Goal: Task Accomplishment & Management: Manage account settings

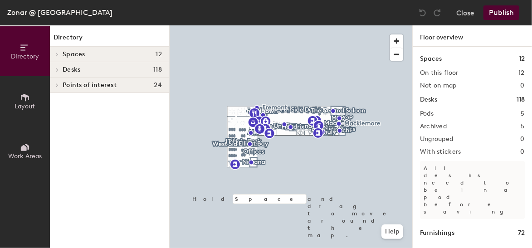
click at [76, 52] on span "Spaces" at bounding box center [74, 54] width 23 height 7
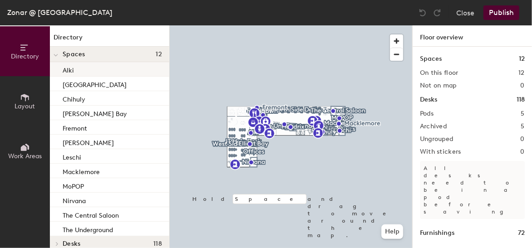
click at [72, 72] on p "Alki" at bounding box center [68, 69] width 11 height 10
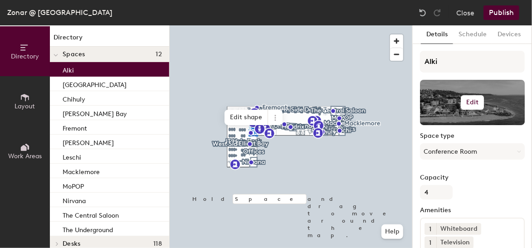
click at [466, 103] on h6 "Edit" at bounding box center [472, 102] width 13 height 7
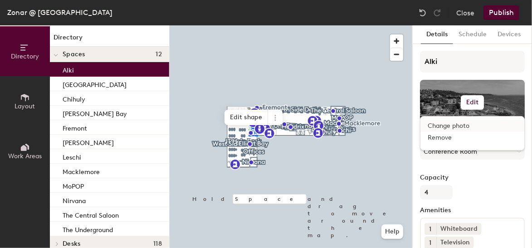
click at [448, 128] on input "file" at bounding box center [479, 129] width 104 height 14
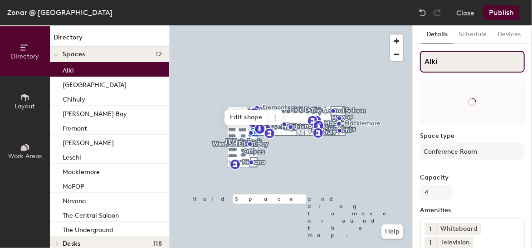
click at [444, 63] on input "Alki" at bounding box center [472, 62] width 105 height 22
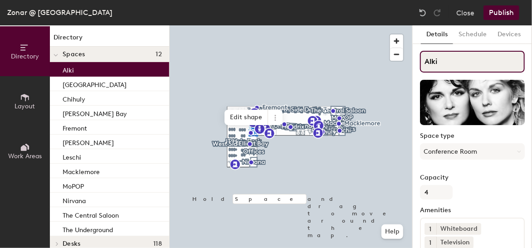
click at [422, 60] on input "Alki" at bounding box center [472, 62] width 105 height 22
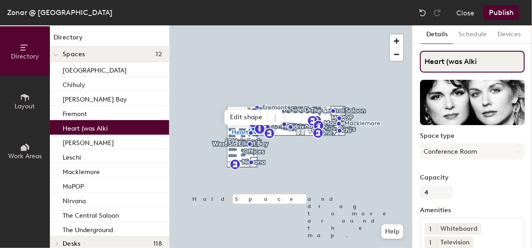
click at [487, 58] on input "Heart (was Alki" at bounding box center [472, 62] width 105 height 22
type input "Heart (was Alki)"
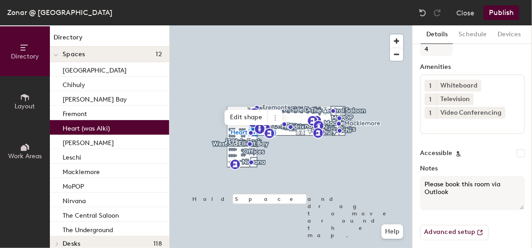
scroll to position [150, 0]
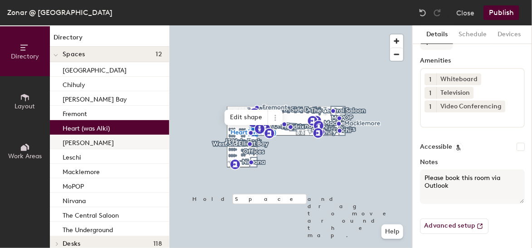
click at [92, 141] on div "[PERSON_NAME]" at bounding box center [109, 142] width 119 height 15
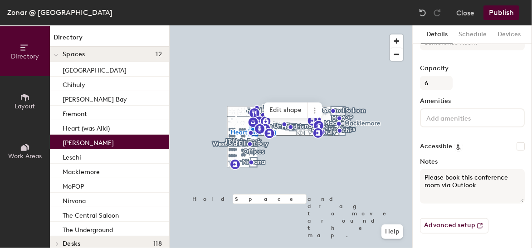
scroll to position [109, 0]
click at [87, 157] on div "Leschi" at bounding box center [109, 156] width 119 height 15
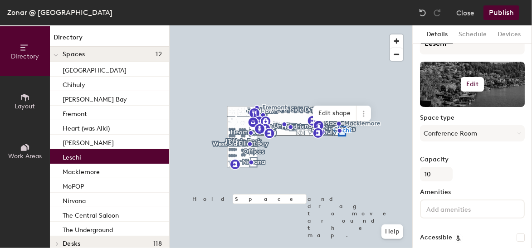
scroll to position [0, 0]
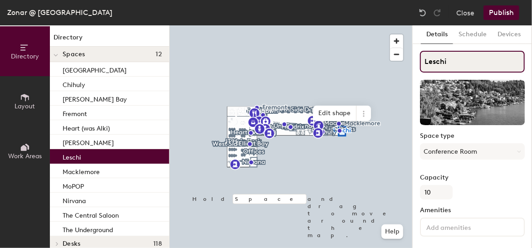
click at [425, 62] on input "Leschi" at bounding box center [472, 62] width 105 height 22
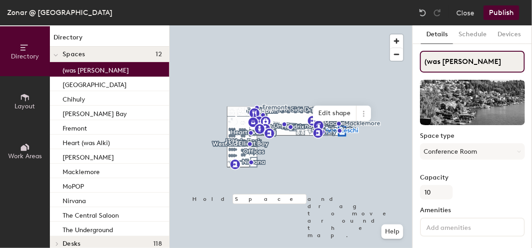
click at [488, 69] on input "(was [PERSON_NAME]" at bounding box center [472, 62] width 105 height 22
click at [421, 63] on input "(was Leschi)" at bounding box center [472, 62] width 105 height 22
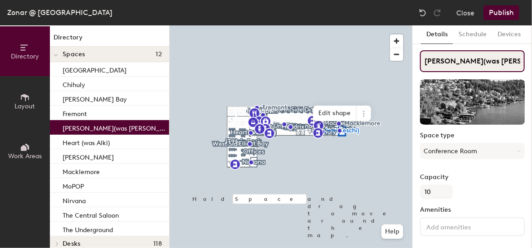
type input "[PERSON_NAME] (was [PERSON_NAME])"
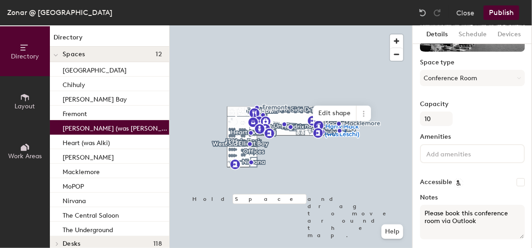
scroll to position [91, 0]
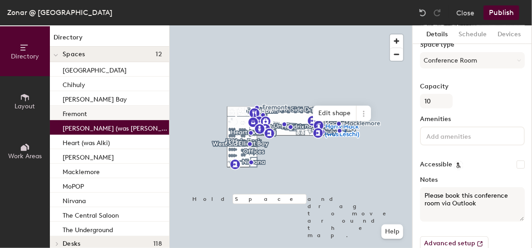
click at [76, 111] on p "Fremont" at bounding box center [75, 112] width 24 height 10
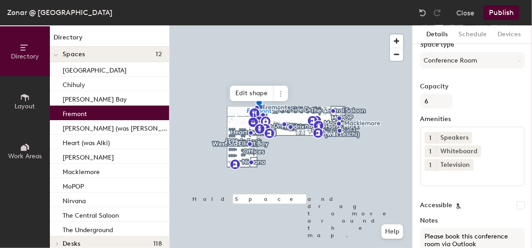
scroll to position [0, 0]
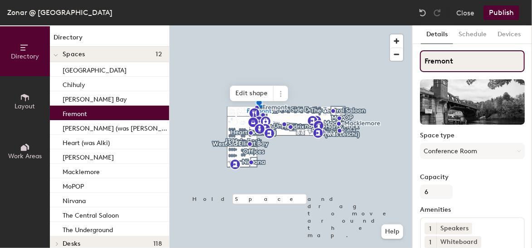
click at [425, 61] on input "Fremont" at bounding box center [472, 61] width 105 height 22
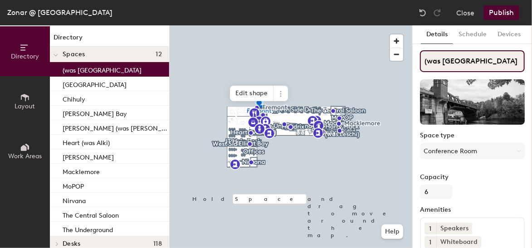
click at [473, 63] on input "(was [GEOGRAPHIC_DATA]" at bounding box center [472, 61] width 105 height 22
click at [424, 59] on input "(was [GEOGRAPHIC_DATA])" at bounding box center [472, 62] width 105 height 22
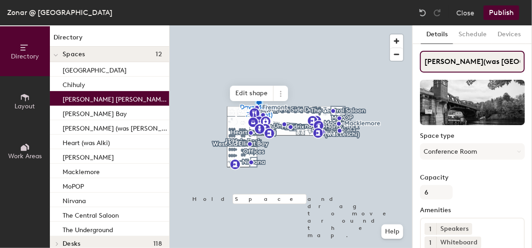
type input "[PERSON_NAME] (was [GEOGRAPHIC_DATA])"
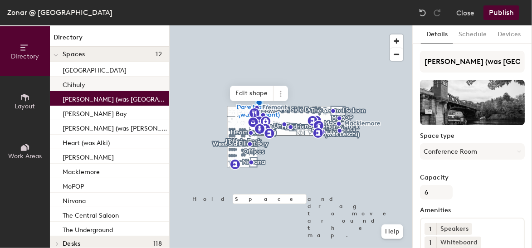
click at [83, 83] on p "Chihuly" at bounding box center [74, 83] width 23 height 10
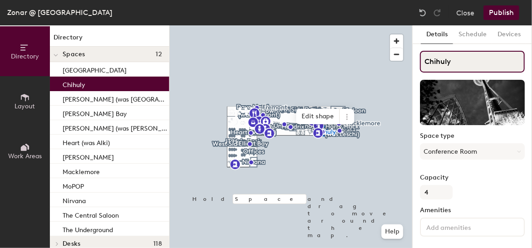
click at [423, 62] on input "Chihuly" at bounding box center [472, 62] width 105 height 22
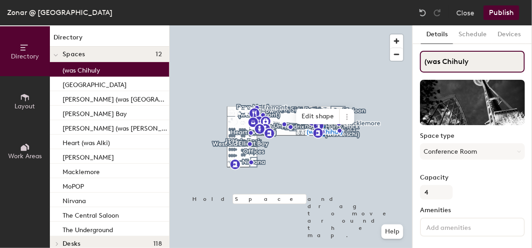
click at [497, 66] on input "(was Chihuly" at bounding box center [472, 62] width 105 height 22
click at [424, 60] on input "(was Chihuly)" at bounding box center [472, 62] width 105 height 22
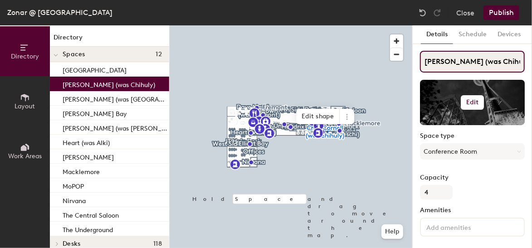
type input "[PERSON_NAME] (was Chihuly)"
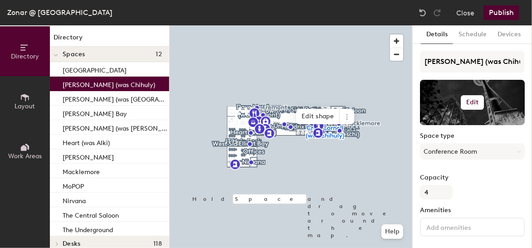
click at [490, 93] on div at bounding box center [472, 102] width 105 height 45
click at [461, 102] on button "Edit" at bounding box center [473, 102] width 24 height 15
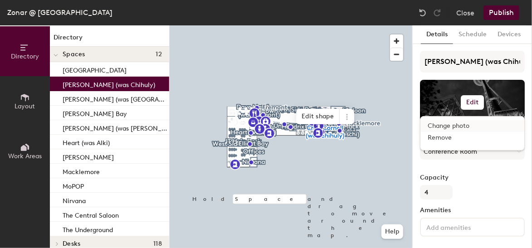
click at [441, 131] on input "file" at bounding box center [479, 129] width 104 height 14
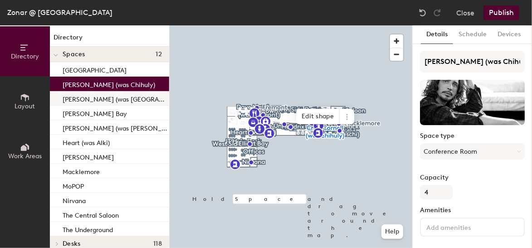
click at [88, 96] on p "[PERSON_NAME] (was [GEOGRAPHIC_DATA])" at bounding box center [115, 98] width 105 height 10
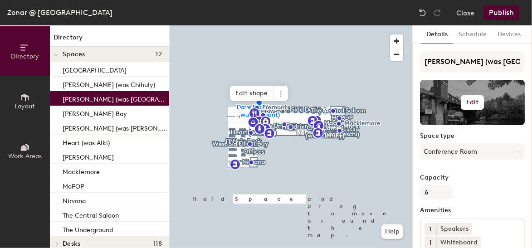
click at [457, 101] on div "Edit" at bounding box center [472, 102] width 105 height 45
click at [470, 104] on h6 "Edit" at bounding box center [472, 102] width 13 height 7
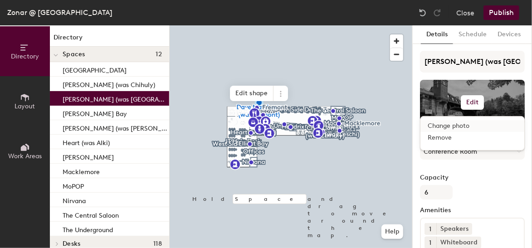
click at [473, 122] on input "file" at bounding box center [479, 129] width 104 height 14
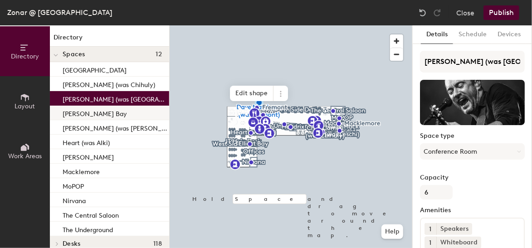
click at [80, 115] on p "[PERSON_NAME] Bay" at bounding box center [95, 112] width 64 height 10
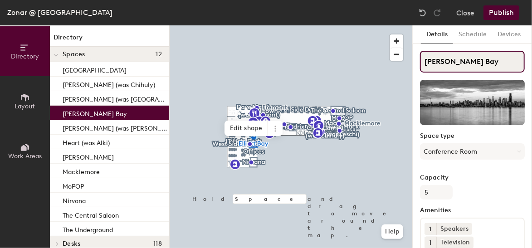
click at [424, 59] on input "[PERSON_NAME] Bay" at bounding box center [472, 62] width 105 height 22
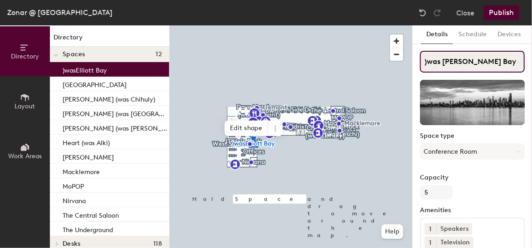
click at [495, 61] on input ")was [PERSON_NAME] Bay" at bounding box center [472, 62] width 105 height 22
click at [426, 60] on input ")was [PERSON_NAME] Bay)" at bounding box center [472, 62] width 105 height 22
click at [422, 59] on input "(was [PERSON_NAME] Bay)" at bounding box center [472, 62] width 105 height 22
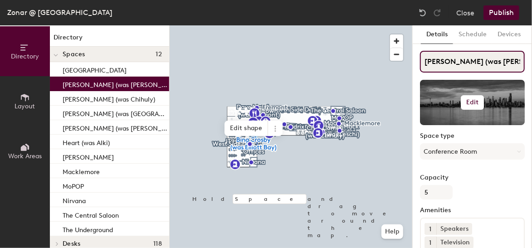
type input "[PERSON_NAME] (was [PERSON_NAME] Bay)"
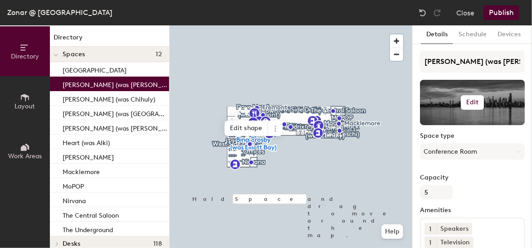
click at [475, 100] on button "Edit" at bounding box center [473, 102] width 24 height 15
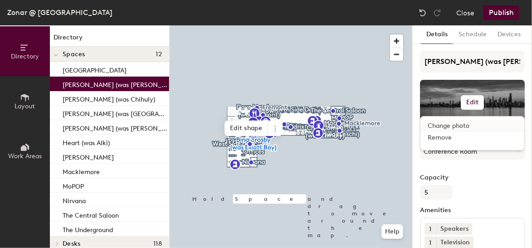
click at [476, 127] on input "file" at bounding box center [479, 129] width 104 height 14
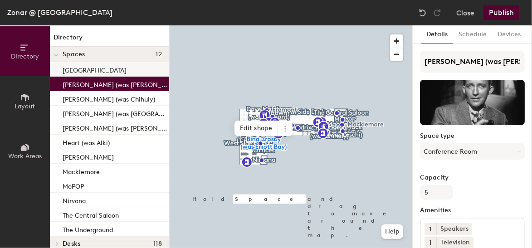
click at [89, 72] on div "[GEOGRAPHIC_DATA]" at bounding box center [109, 69] width 119 height 15
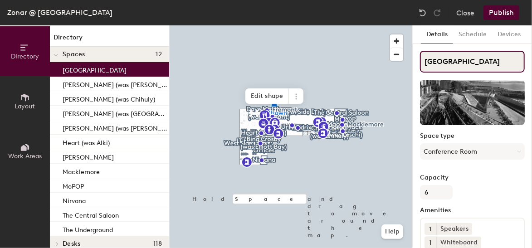
click at [426, 60] on input "[GEOGRAPHIC_DATA]" at bounding box center [472, 62] width 105 height 22
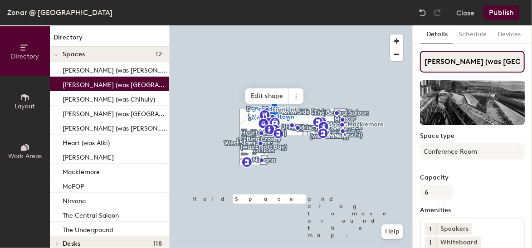
scroll to position [0, 7]
drag, startPoint x: 502, startPoint y: 58, endPoint x: 528, endPoint y: 62, distance: 26.2
click at [528, 62] on div "Details Schedule Devices [PERSON_NAME] (was Belltown Space type Conference Room…" at bounding box center [472, 136] width 119 height 223
click at [512, 60] on input "[PERSON_NAME] (was [GEOGRAPHIC_DATA]" at bounding box center [472, 62] width 105 height 22
type input "[PERSON_NAME] (was [GEOGRAPHIC_DATA])"
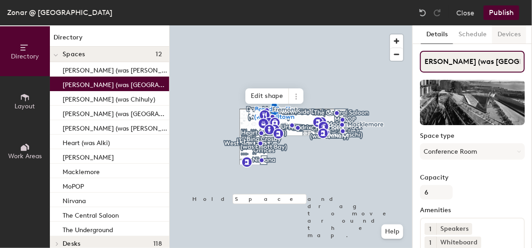
scroll to position [0, 9]
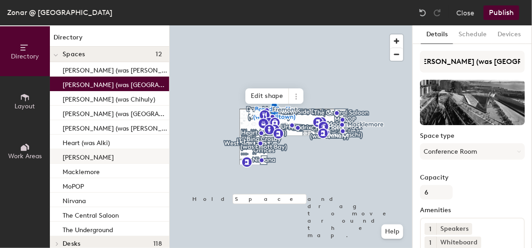
click at [88, 160] on div "[PERSON_NAME]" at bounding box center [109, 156] width 119 height 15
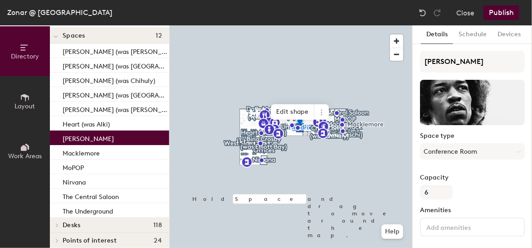
scroll to position [26, 0]
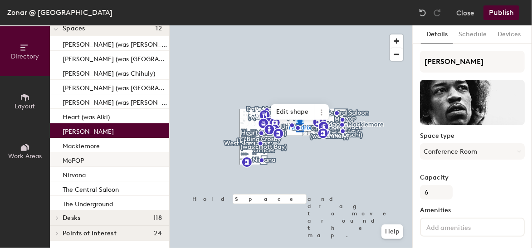
click at [82, 157] on p "MoPOP" at bounding box center [73, 159] width 21 height 10
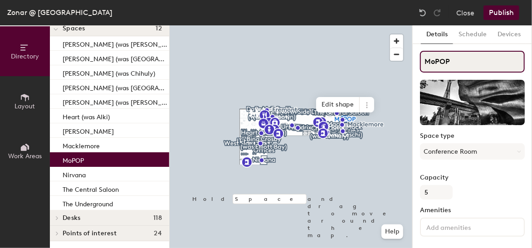
click at [422, 61] on input "MoPOP" at bounding box center [472, 62] width 105 height 22
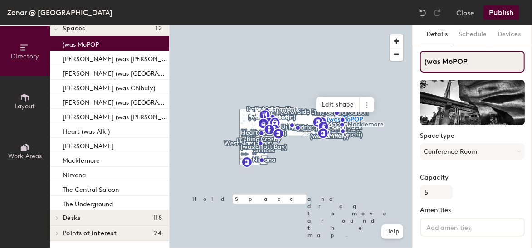
click at [483, 65] on input "(was MoPOP" at bounding box center [472, 62] width 105 height 22
click at [424, 61] on input "(was MoPOP)" at bounding box center [472, 62] width 105 height 22
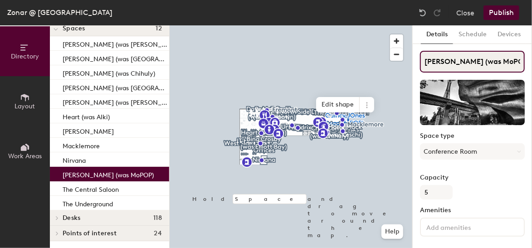
drag, startPoint x: 452, startPoint y: 60, endPoint x: 457, endPoint y: 61, distance: 5.1
click at [457, 61] on input "[PERSON_NAME] (was MoPOP)" at bounding box center [472, 62] width 105 height 22
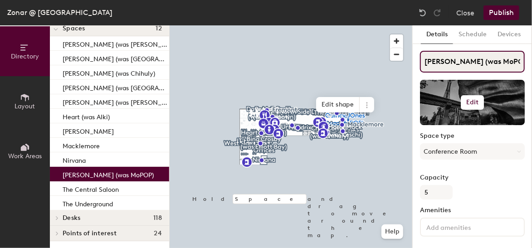
type input "[PERSON_NAME] (was MoPOP)"
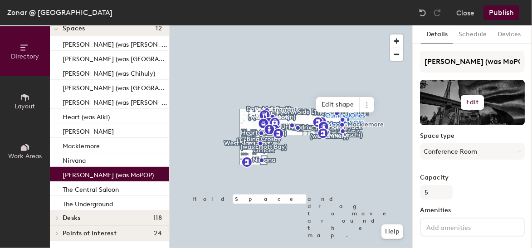
click at [461, 102] on button "Edit" at bounding box center [473, 102] width 24 height 15
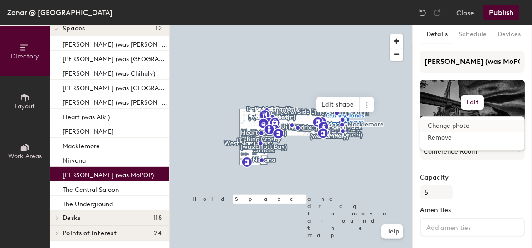
click at [453, 123] on input "file" at bounding box center [479, 129] width 104 height 14
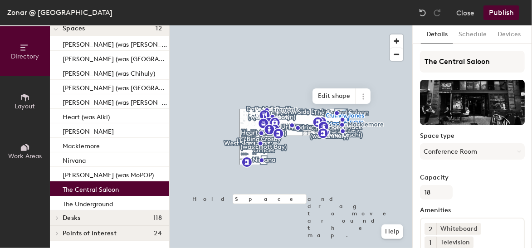
click at [97, 193] on p "The Central Saloon" at bounding box center [91, 188] width 56 height 10
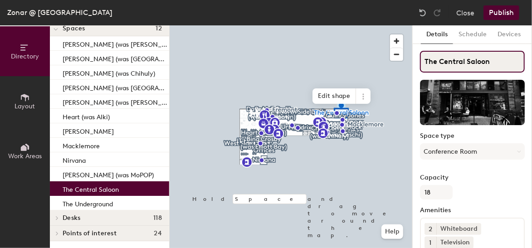
click at [423, 58] on input "The Central Saloon" at bounding box center [472, 62] width 105 height 22
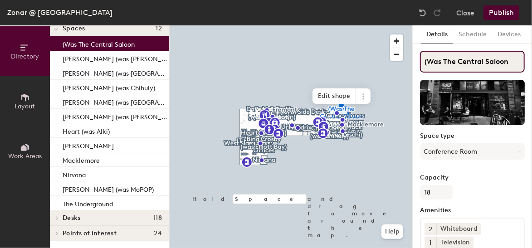
click at [516, 63] on input "(Was The Central Saloon" at bounding box center [472, 62] width 105 height 22
click at [428, 62] on input "(Was The Central Saloon)" at bounding box center [472, 62] width 105 height 22
click at [422, 60] on input "(was The Central Saloon)" at bounding box center [472, 62] width 105 height 22
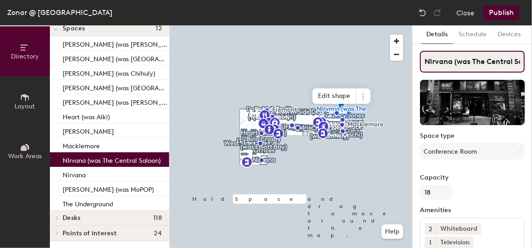
click at [431, 60] on input "NIrvana (was The Central Saloon)" at bounding box center [472, 62] width 105 height 22
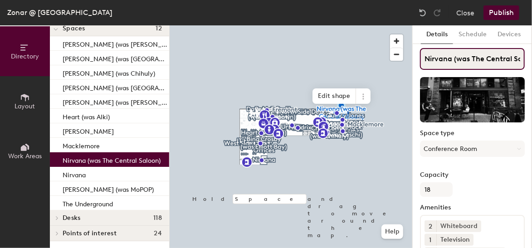
scroll to position [0, 0]
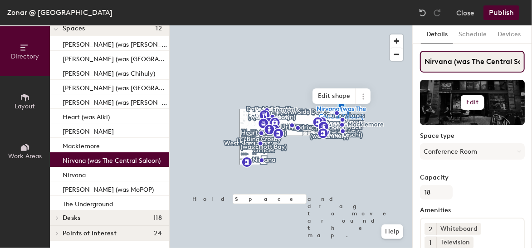
type input "Nirvana (was The Central Saloon)"
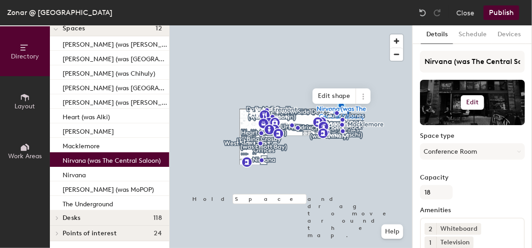
click at [471, 100] on h6 "Edit" at bounding box center [472, 102] width 13 height 7
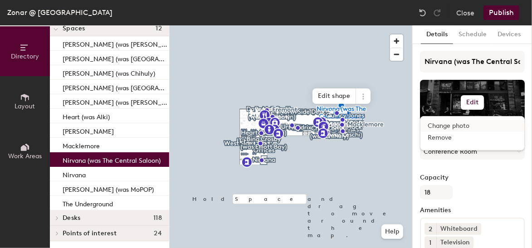
click at [461, 123] on input "file" at bounding box center [479, 129] width 104 height 14
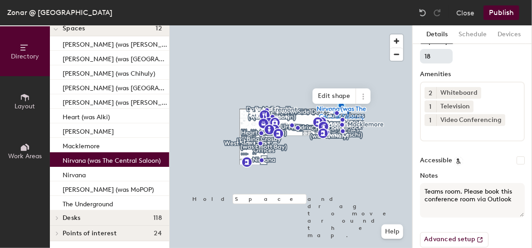
scroll to position [150, 0]
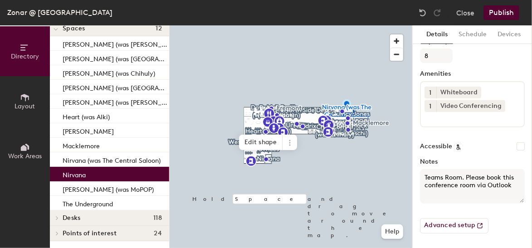
click at [76, 176] on p "Nirvana" at bounding box center [74, 174] width 23 height 10
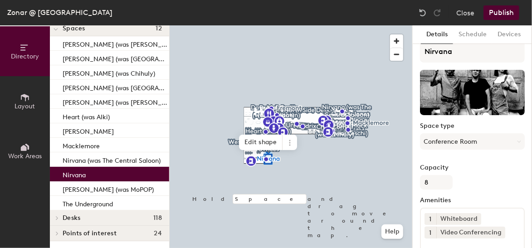
scroll to position [0, 0]
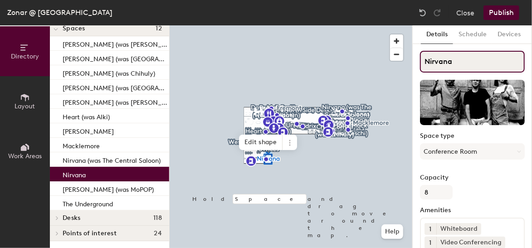
click at [426, 65] on input "Nirvana" at bounding box center [472, 62] width 105 height 22
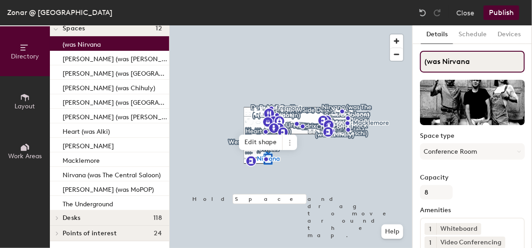
click at [496, 60] on input "(was Nirvana" at bounding box center [472, 62] width 105 height 22
click at [423, 62] on input "(was Nirvana)" at bounding box center [472, 62] width 105 height 22
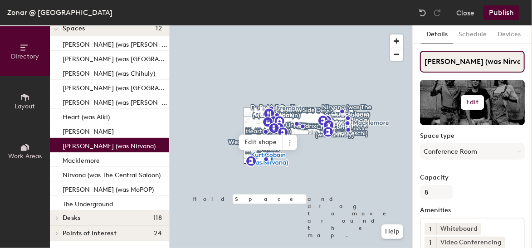
type input "[PERSON_NAME] (was Nirvana)"
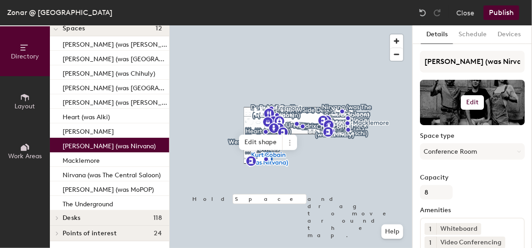
click at [471, 100] on h6 "Edit" at bounding box center [472, 102] width 13 height 7
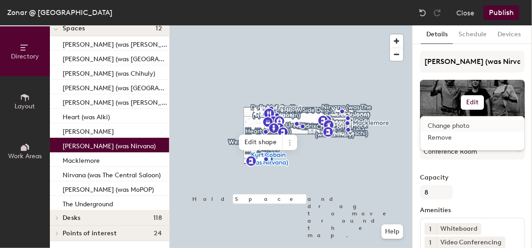
click at [462, 127] on input "file" at bounding box center [479, 129] width 104 height 14
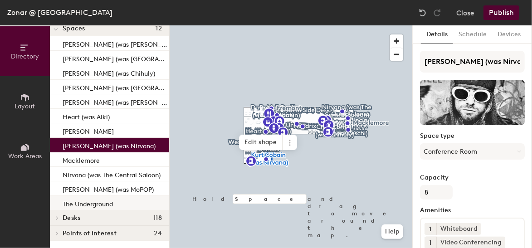
click at [106, 201] on p "The Underground" at bounding box center [88, 203] width 50 height 10
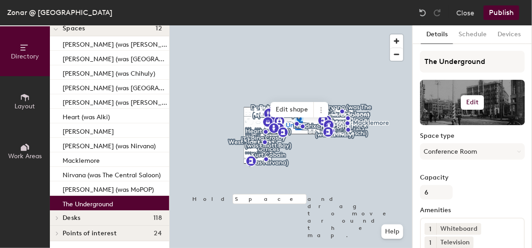
click at [466, 101] on h6 "Edit" at bounding box center [472, 102] width 13 height 7
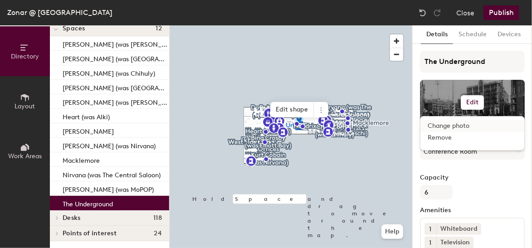
click at [451, 128] on input "file" at bounding box center [479, 129] width 104 height 14
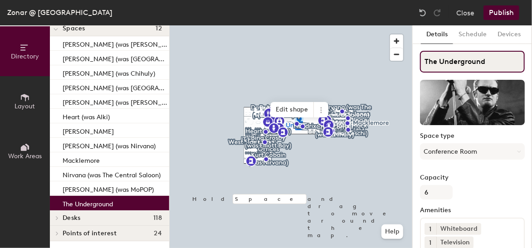
click at [423, 59] on input "The Underground" at bounding box center [472, 62] width 105 height 22
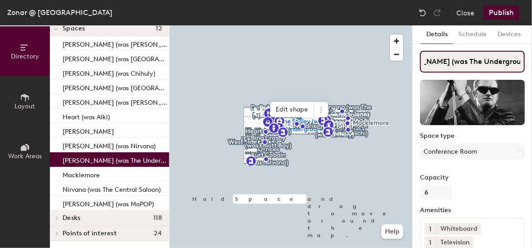
scroll to position [0, 36]
type input "[PERSON_NAME] (was The Underground)"
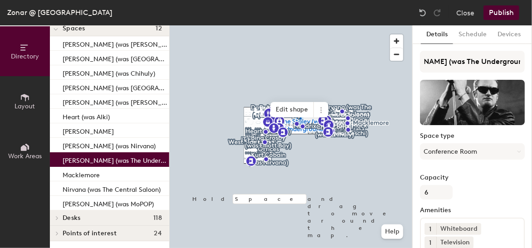
click at [503, 191] on div "Capacity 6" at bounding box center [472, 186] width 105 height 25
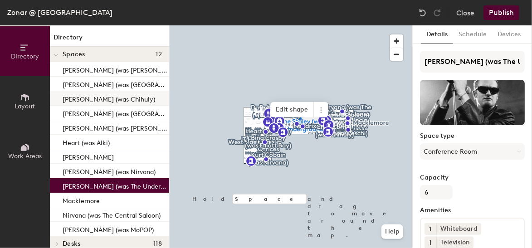
scroll to position [26, 0]
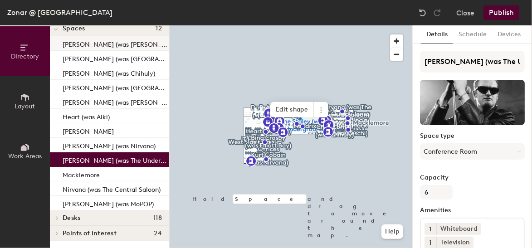
click at [80, 46] on p "[PERSON_NAME] (was [PERSON_NAME] Bay)" at bounding box center [115, 43] width 105 height 10
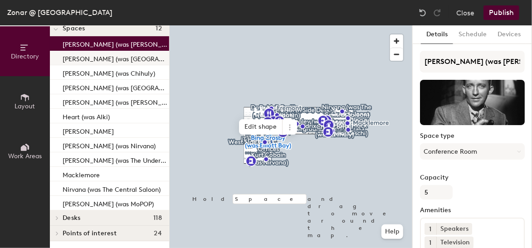
click at [79, 61] on p "[PERSON_NAME] (was [GEOGRAPHIC_DATA])" at bounding box center [115, 58] width 105 height 10
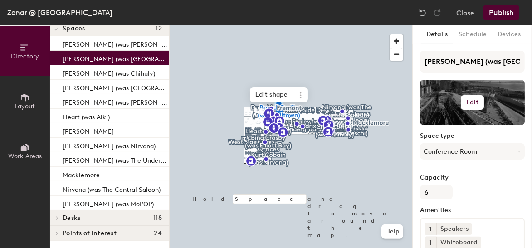
click at [469, 101] on h6 "Edit" at bounding box center [472, 102] width 13 height 7
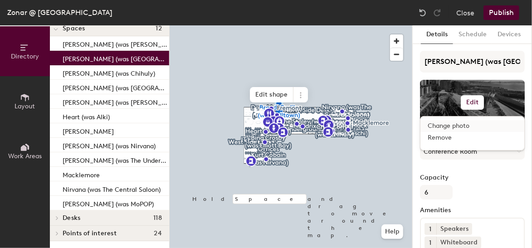
click at [439, 128] on input "file" at bounding box center [479, 129] width 104 height 14
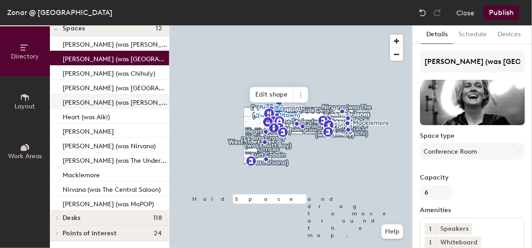
click at [100, 103] on p "[PERSON_NAME] (was [PERSON_NAME])" at bounding box center [115, 101] width 105 height 10
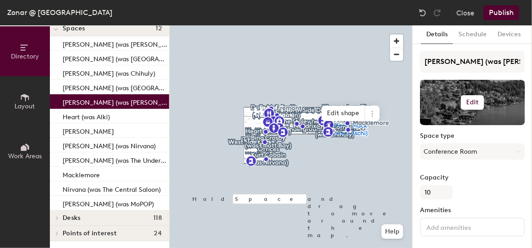
click at [472, 102] on h6 "Edit" at bounding box center [472, 102] width 13 height 7
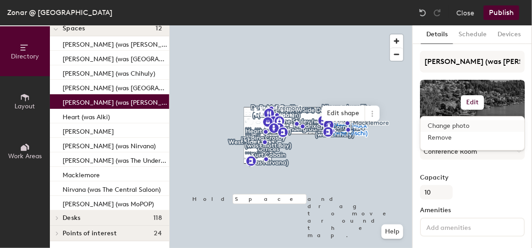
click at [453, 127] on input "file" at bounding box center [479, 129] width 104 height 14
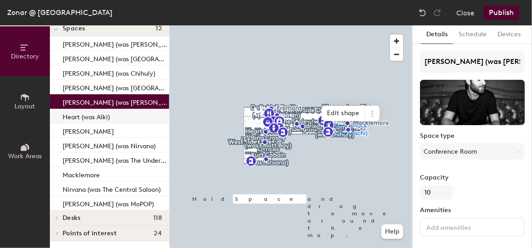
click at [104, 114] on p "Heart (was Alki)" at bounding box center [86, 116] width 47 height 10
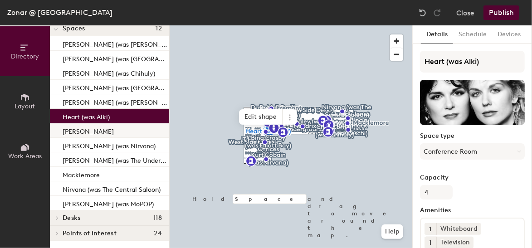
click at [75, 129] on p "[PERSON_NAME]" at bounding box center [88, 130] width 51 height 10
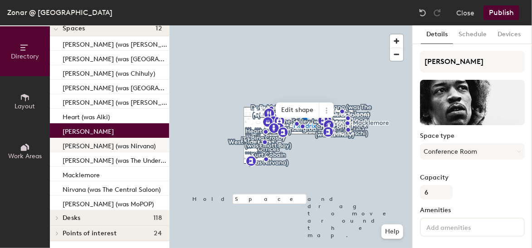
click at [94, 144] on p "[PERSON_NAME] (was Nirvana)" at bounding box center [109, 145] width 93 height 10
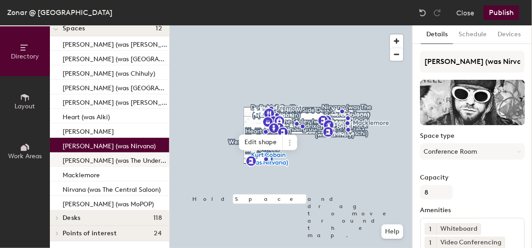
click at [92, 157] on p "[PERSON_NAME] (was The Underground)" at bounding box center [115, 159] width 105 height 10
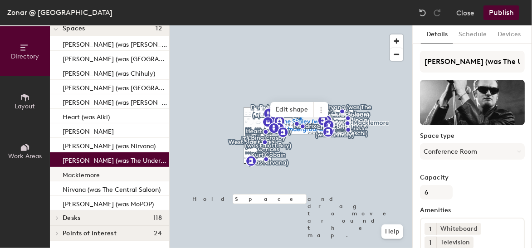
click at [86, 170] on p "Macklemore" at bounding box center [81, 174] width 37 height 10
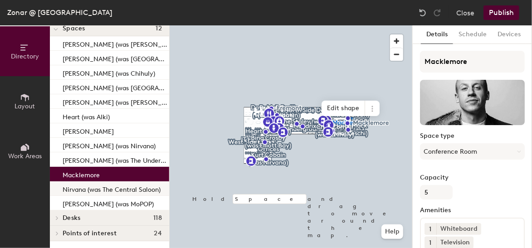
click at [84, 186] on p "Nirvana (was The Central Saloon)" at bounding box center [112, 188] width 98 height 10
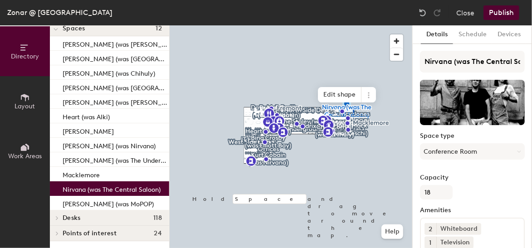
click at [83, 193] on p "Nirvana (was The Central Saloon)" at bounding box center [112, 188] width 98 height 10
click at [84, 206] on p "[PERSON_NAME] (was MoPOP)" at bounding box center [108, 203] width 91 height 10
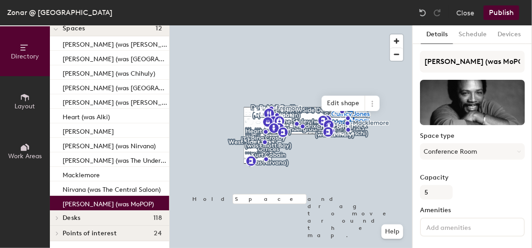
click at [63, 215] on span "Desks" at bounding box center [72, 217] width 18 height 7
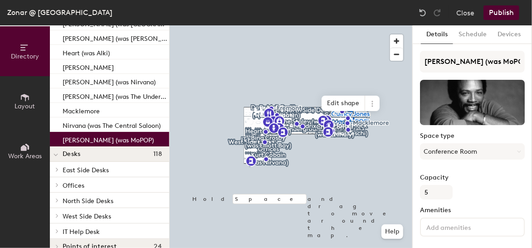
scroll to position [103, 0]
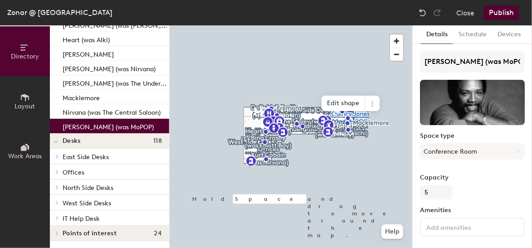
click at [63, 172] on span "Offices" at bounding box center [74, 173] width 22 height 8
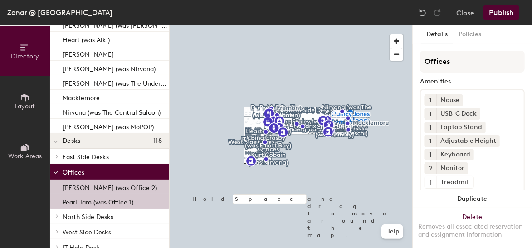
click at [70, 189] on p "[PERSON_NAME] (was Office 2)" at bounding box center [110, 186] width 94 height 10
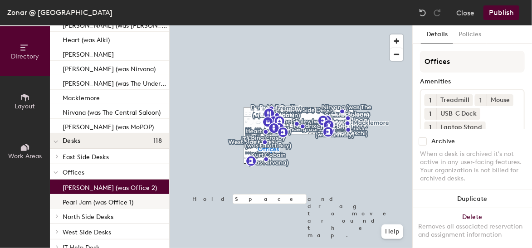
click at [90, 198] on p "Pearl Jam (was Office 1)" at bounding box center [98, 201] width 71 height 10
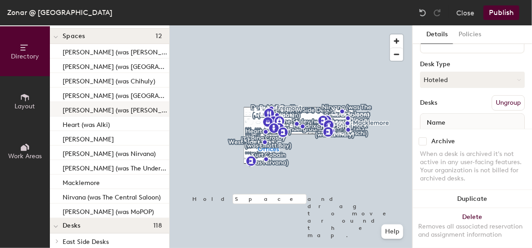
scroll to position [0, 0]
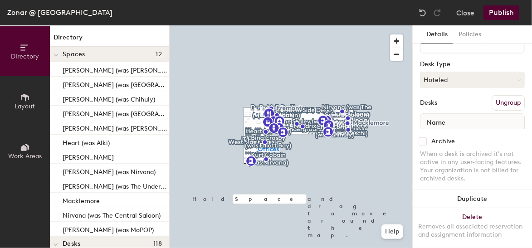
click at [499, 11] on button "Publish" at bounding box center [501, 12] width 36 height 15
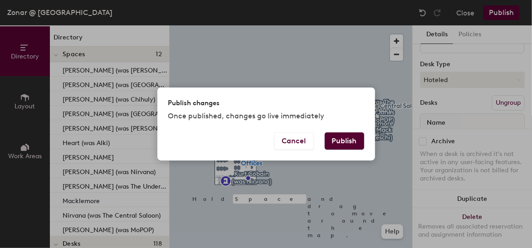
click at [342, 143] on button "Publish" at bounding box center [344, 140] width 39 height 17
